Goal: Check status: Check status

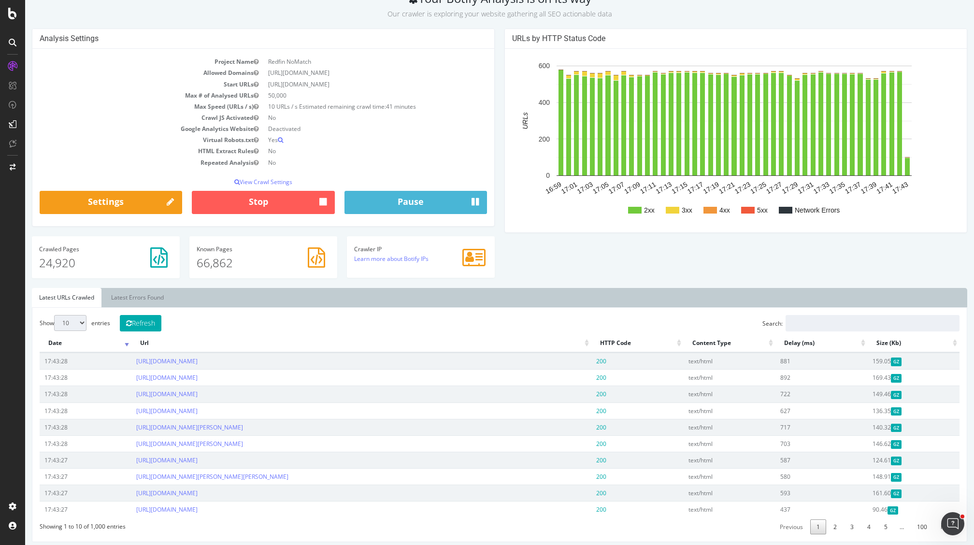
scroll to position [57, 0]
